Goal: Task Accomplishment & Management: Manage account settings

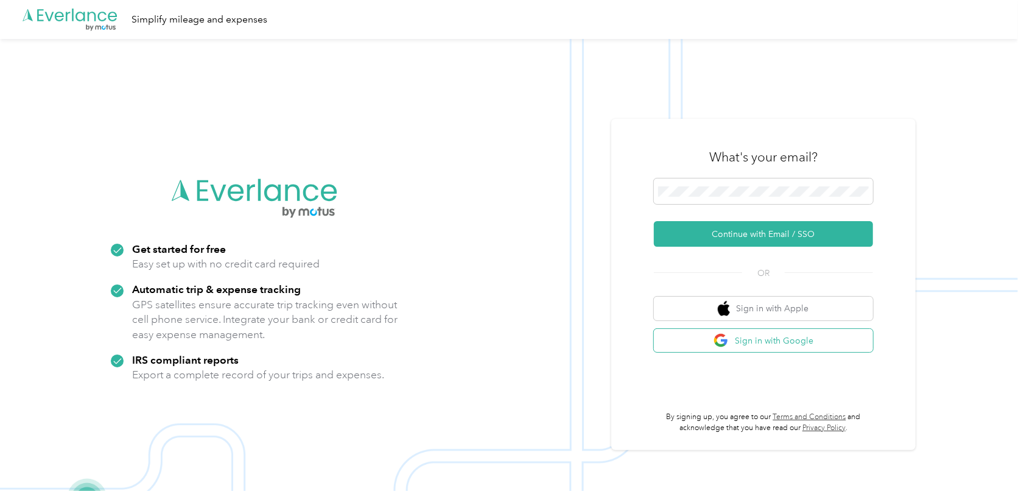
click at [729, 339] on img "button" at bounding box center [721, 340] width 15 height 15
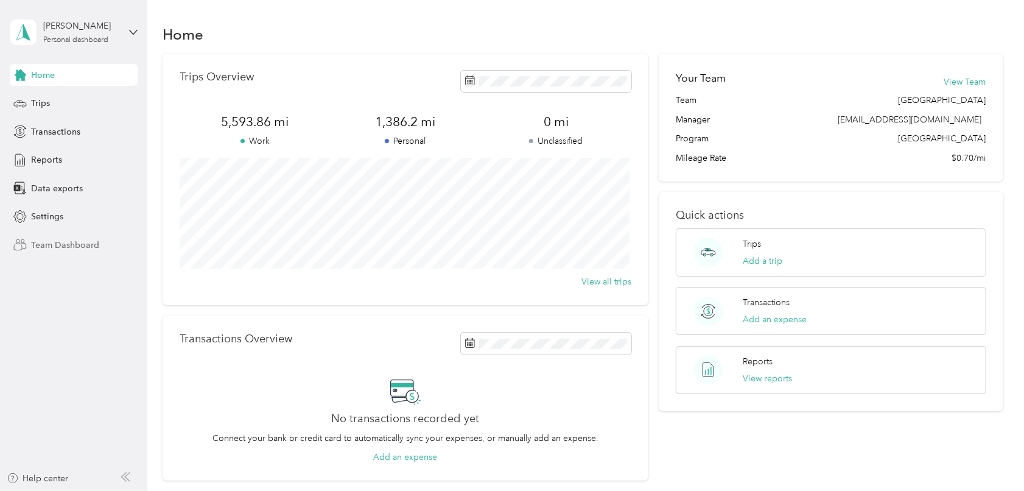
click at [58, 242] on span "Team Dashboard" at bounding box center [65, 245] width 68 height 13
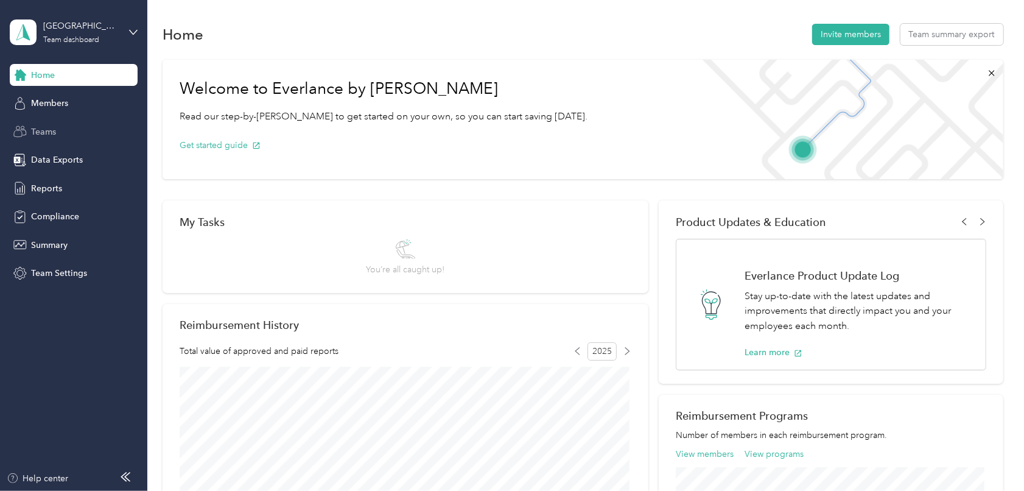
click at [45, 132] on span "Teams" at bounding box center [43, 131] width 25 height 13
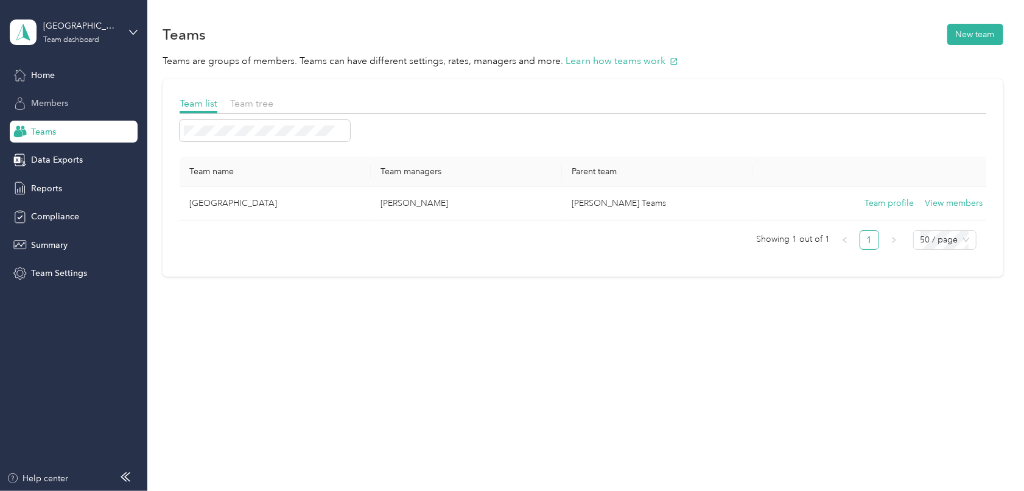
click at [41, 109] on span "Members" at bounding box center [49, 103] width 37 height 13
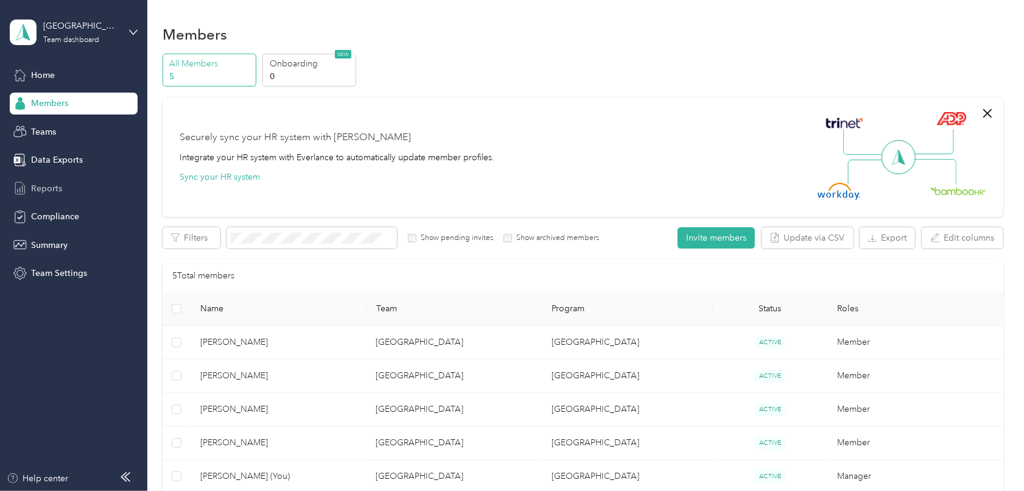
click at [61, 189] on span "Reports" at bounding box center [46, 188] width 31 height 13
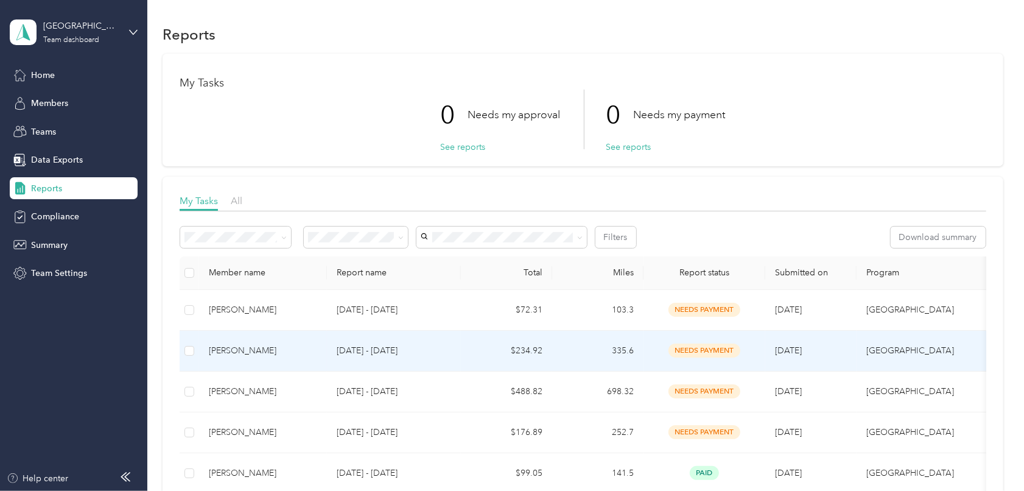
scroll to position [61, 0]
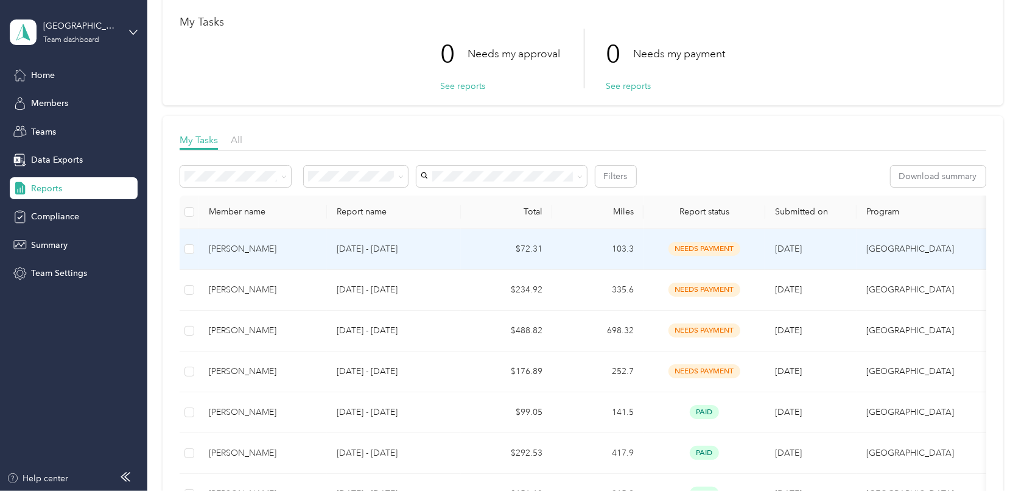
click at [553, 249] on td "103.3" at bounding box center [597, 249] width 91 height 41
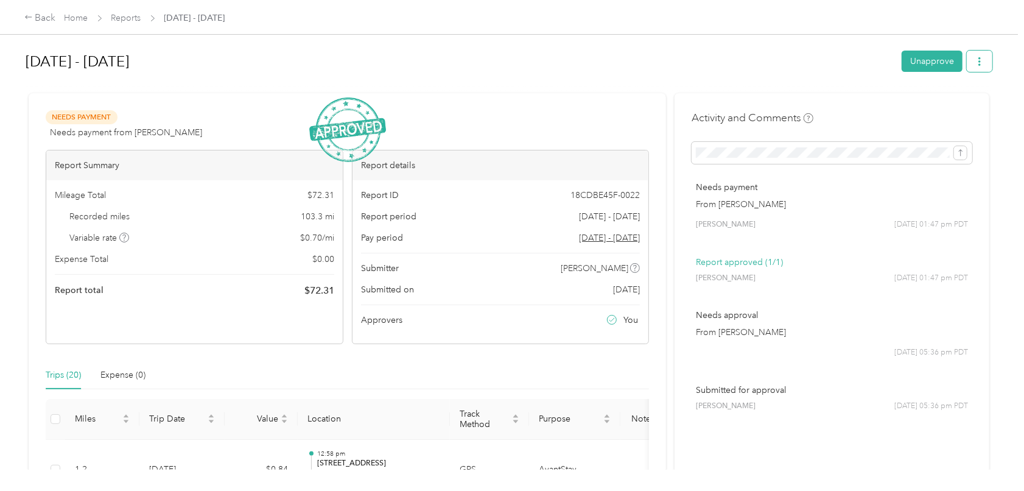
click at [984, 63] on button "button" at bounding box center [980, 61] width 26 height 21
click at [126, 21] on link "Reports" at bounding box center [126, 18] width 30 height 10
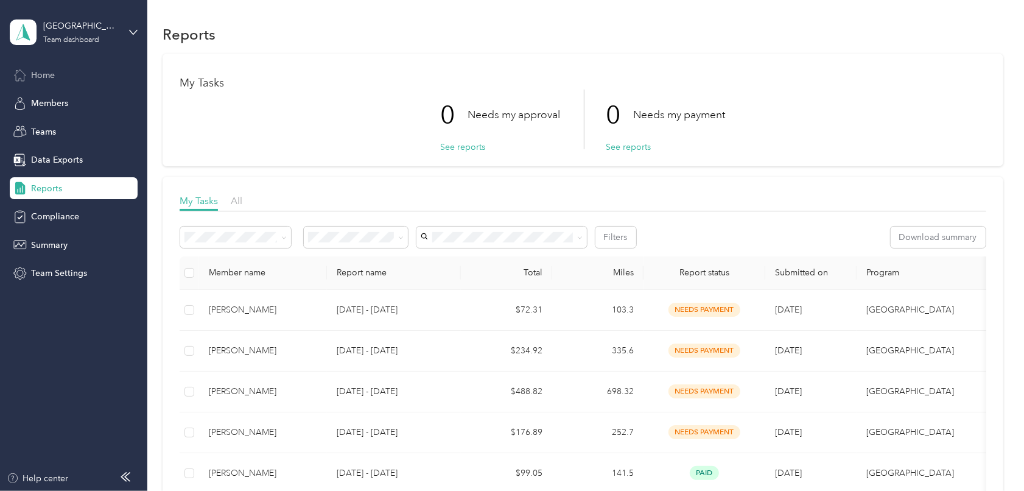
click at [57, 68] on div "Home" at bounding box center [74, 75] width 128 height 22
